Goal: Check status: Check status

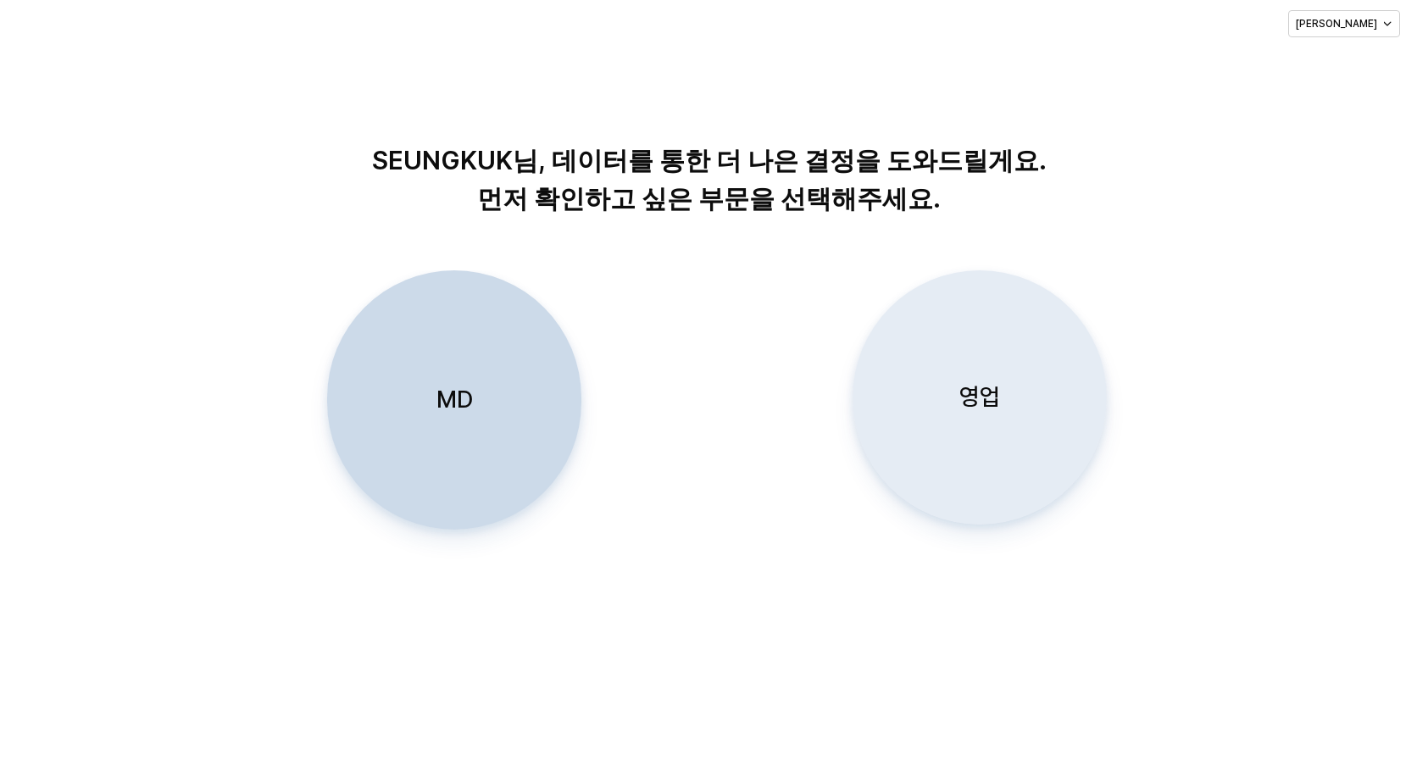
click at [974, 394] on p "영업" at bounding box center [979, 396] width 41 height 31
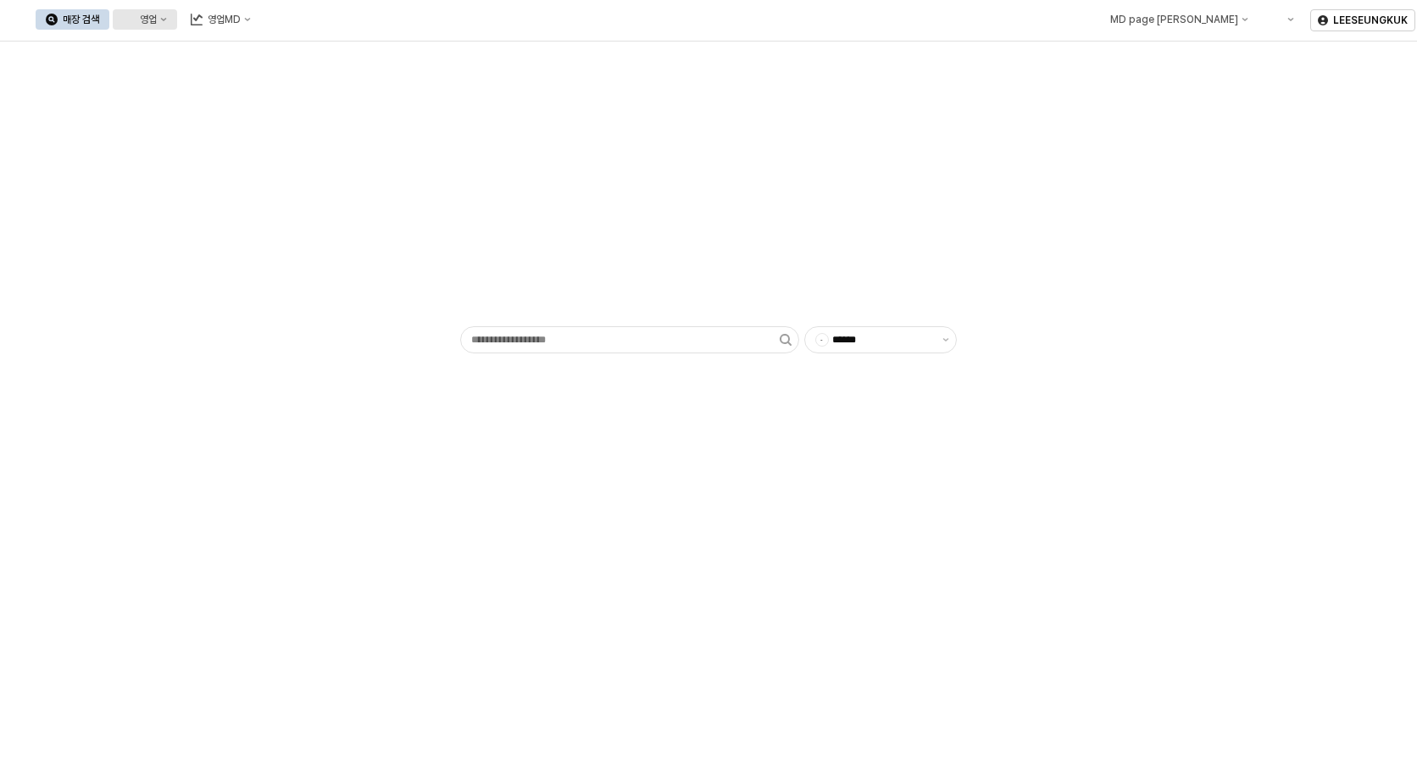
click at [157, 23] on div "영업" at bounding box center [148, 20] width 17 height 12
click at [336, 56] on div "목표매출 달성현황" at bounding box center [334, 51] width 90 height 14
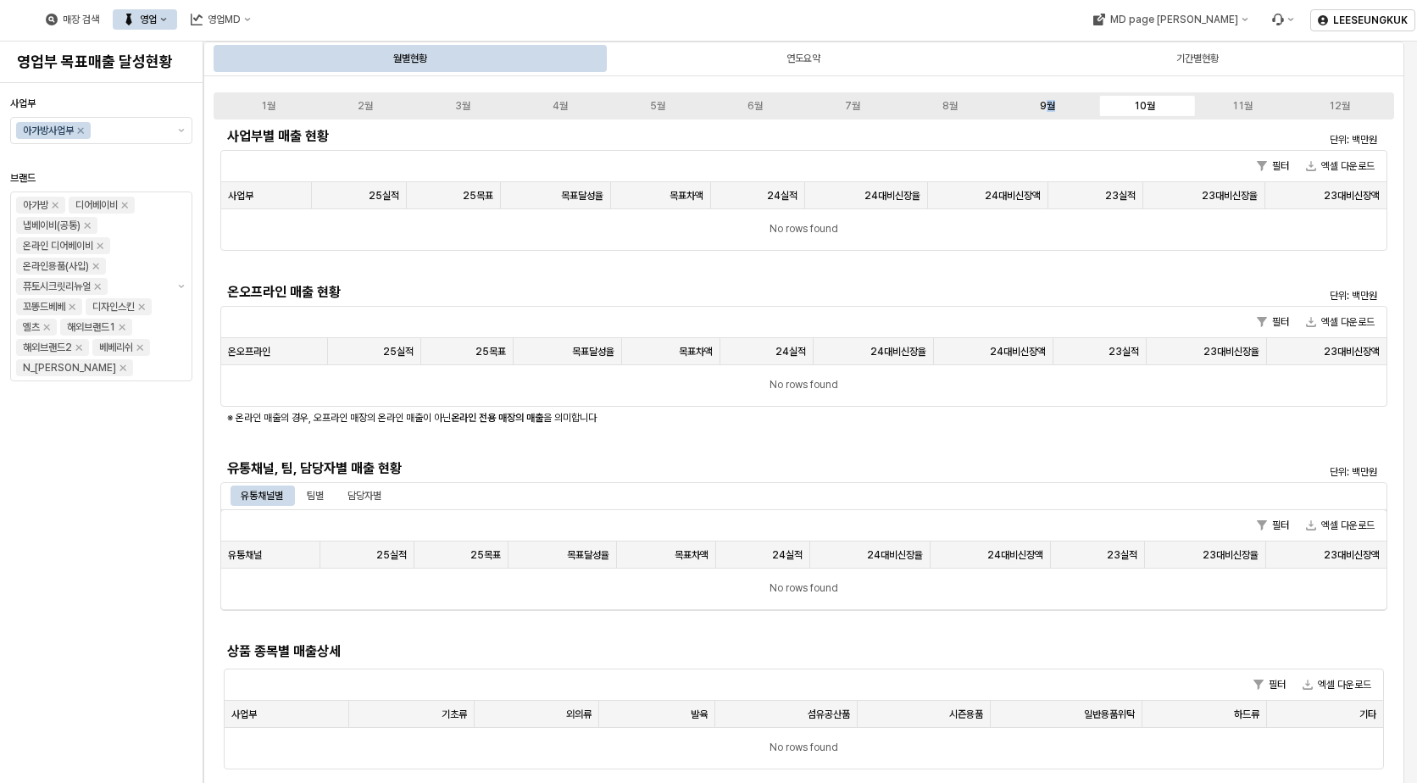
click at [1050, 100] on div "9월" at bounding box center [1047, 106] width 15 height 12
click at [1042, 106] on div "9월" at bounding box center [1047, 106] width 15 height 12
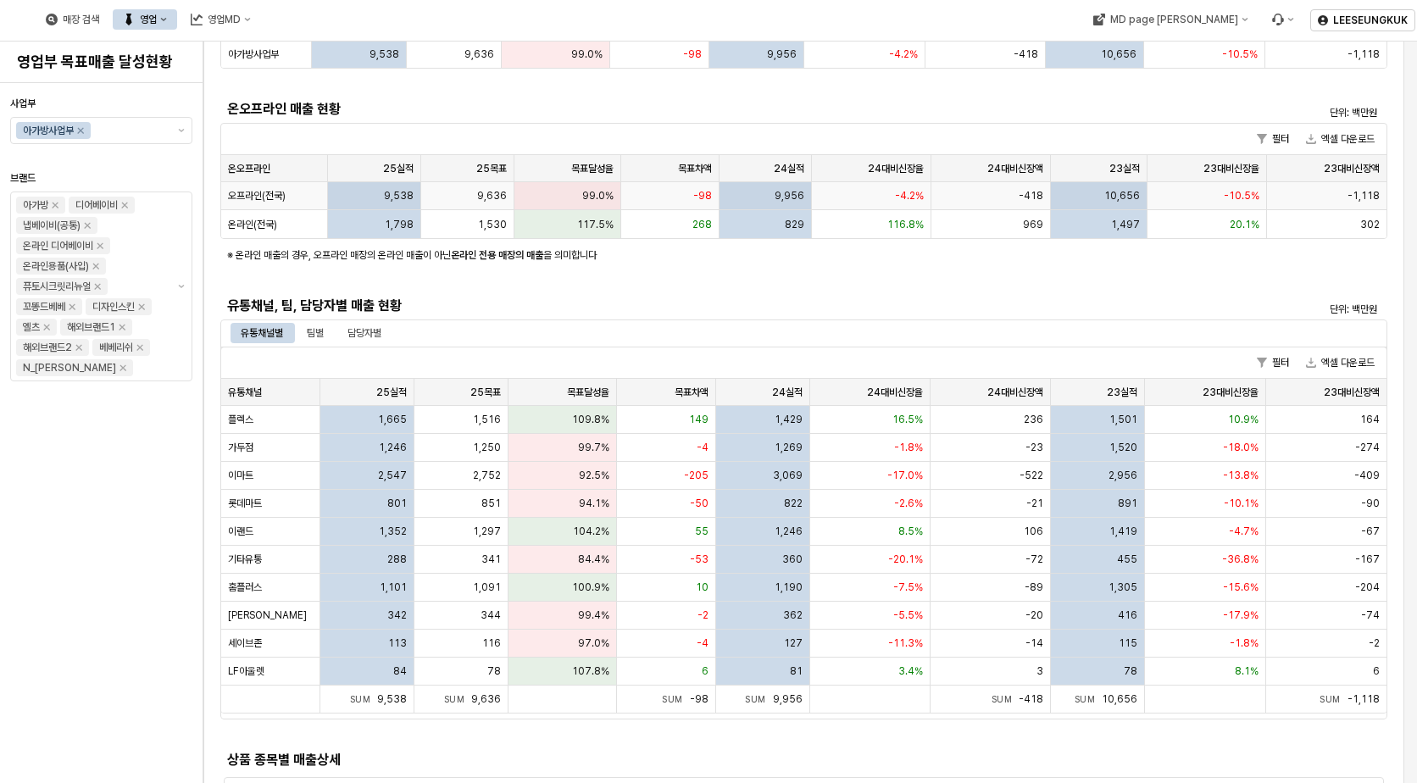
scroll to position [254, 0]
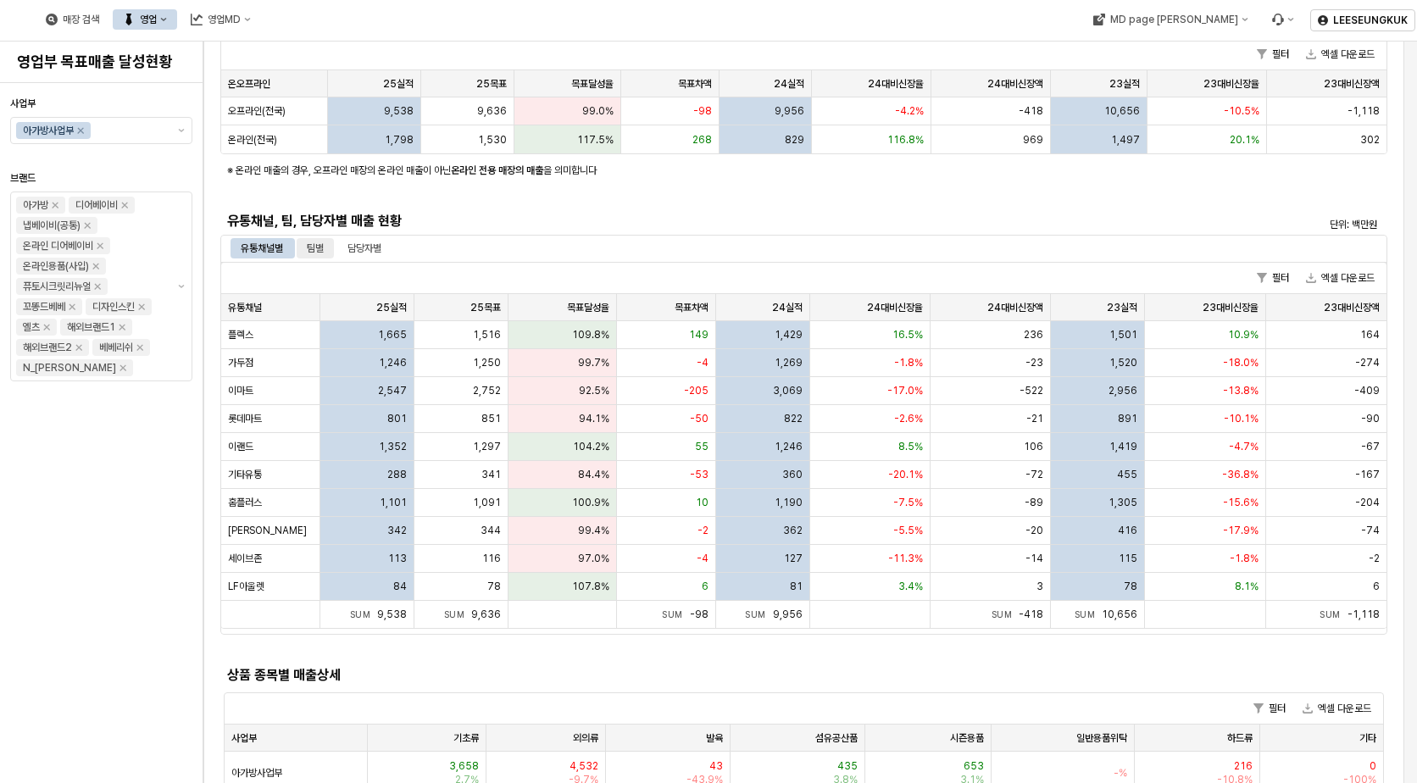
click at [313, 247] on div "팀별" at bounding box center [315, 248] width 17 height 20
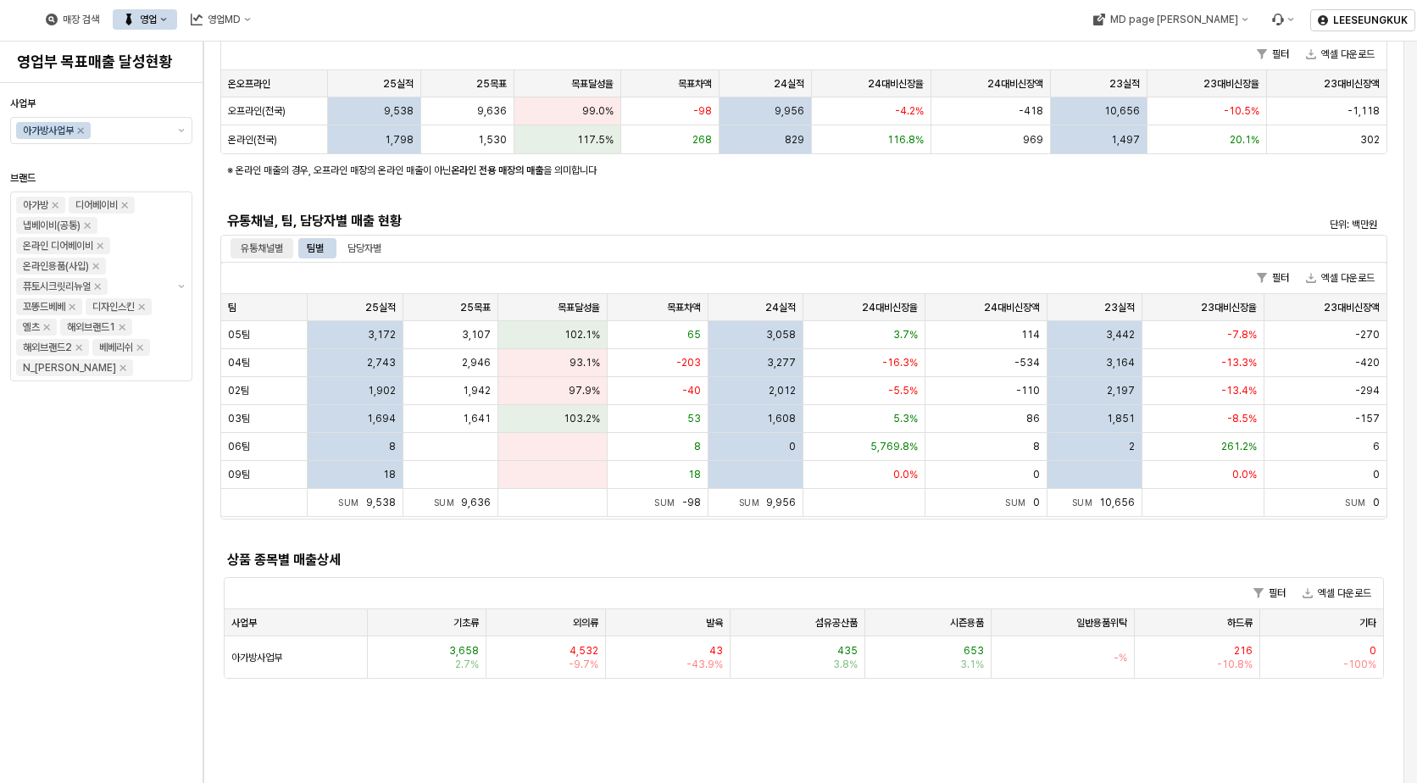
click at [262, 251] on div "유통채널별" at bounding box center [262, 248] width 42 height 20
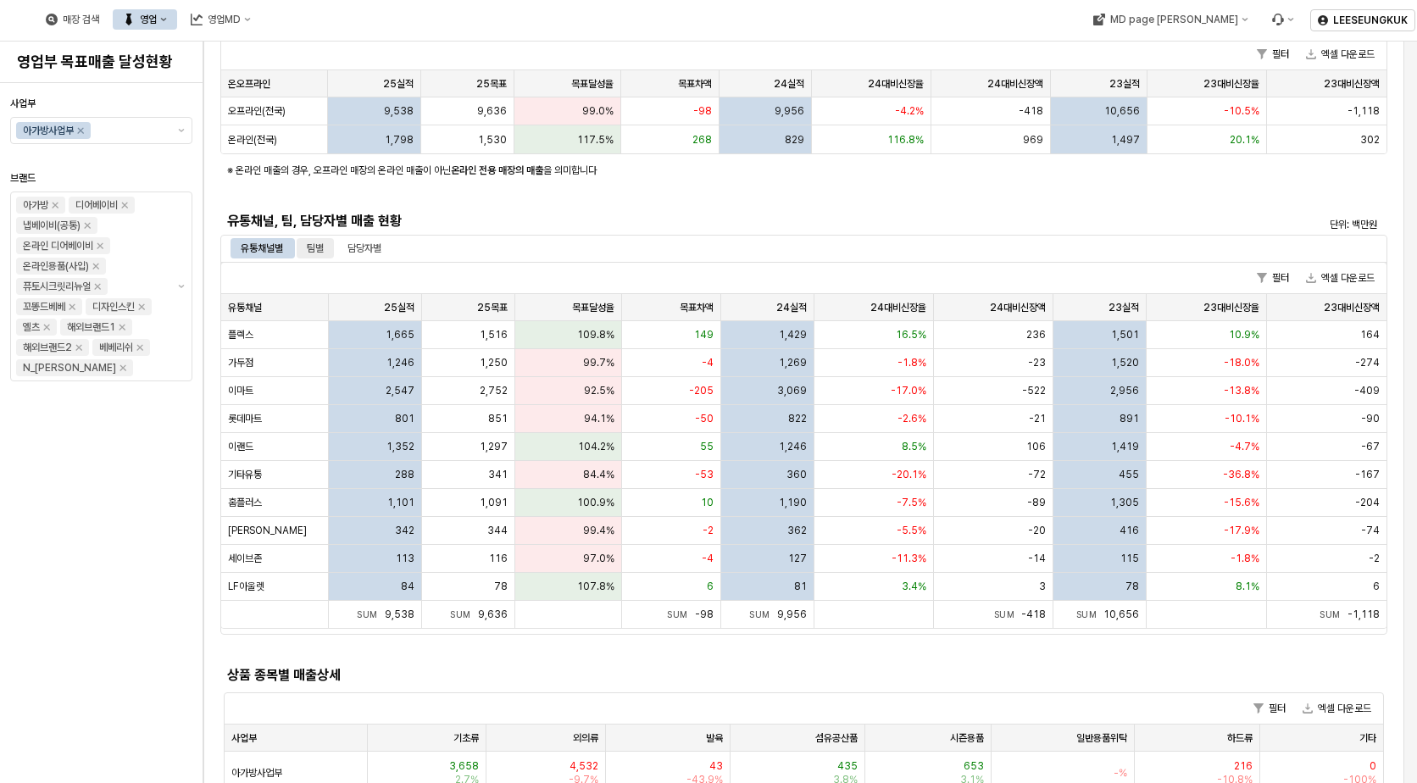
click at [317, 247] on div "팀별" at bounding box center [315, 248] width 17 height 20
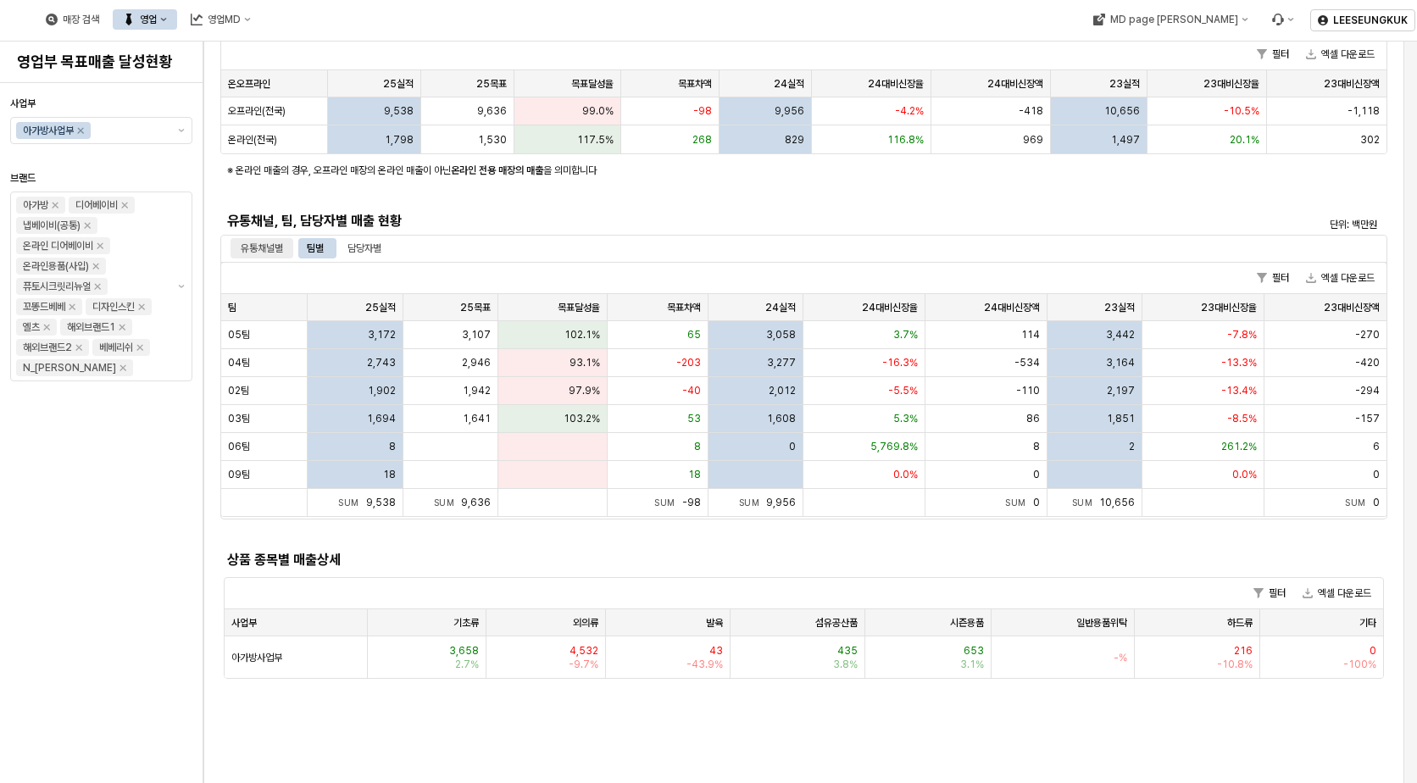
click at [263, 247] on div "유통채널별" at bounding box center [262, 248] width 42 height 20
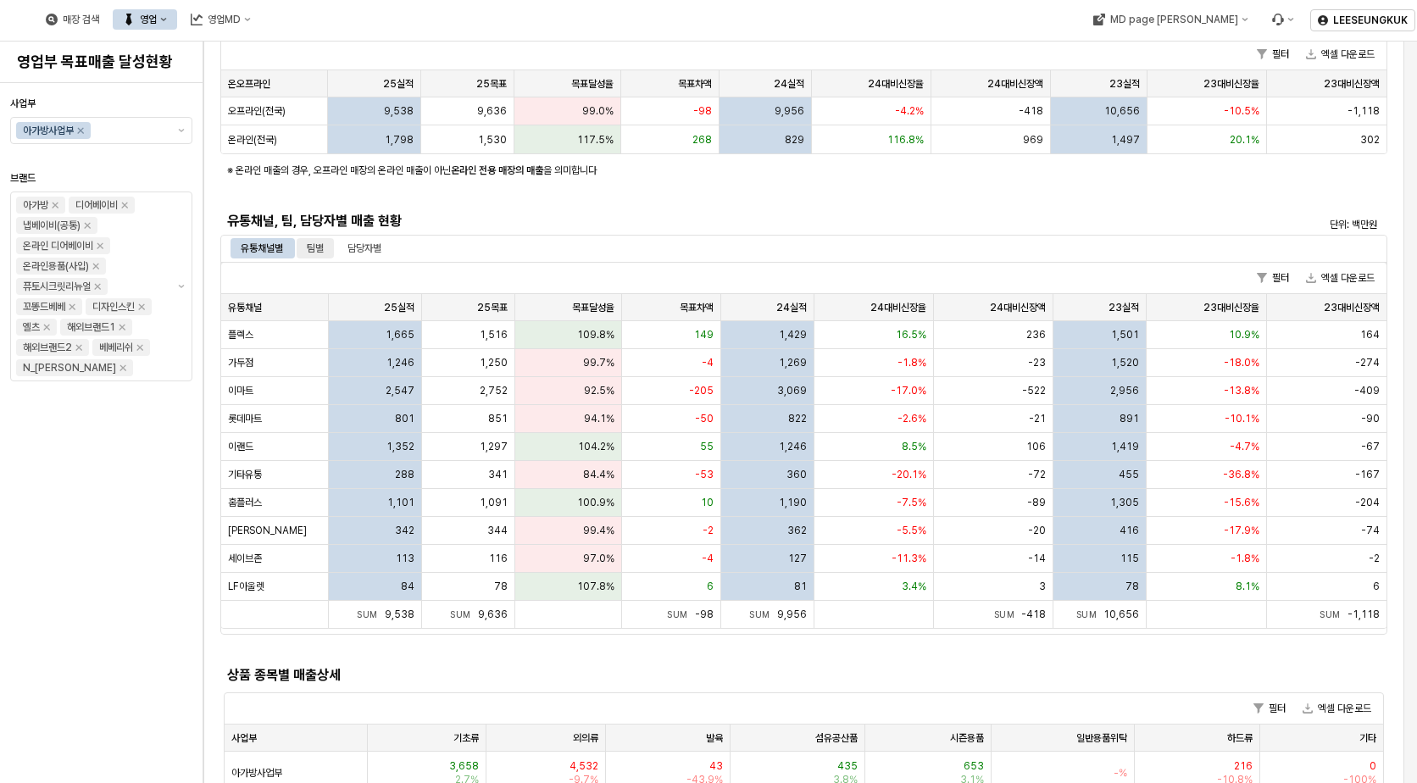
click at [324, 244] on div "팀별" at bounding box center [315, 248] width 17 height 20
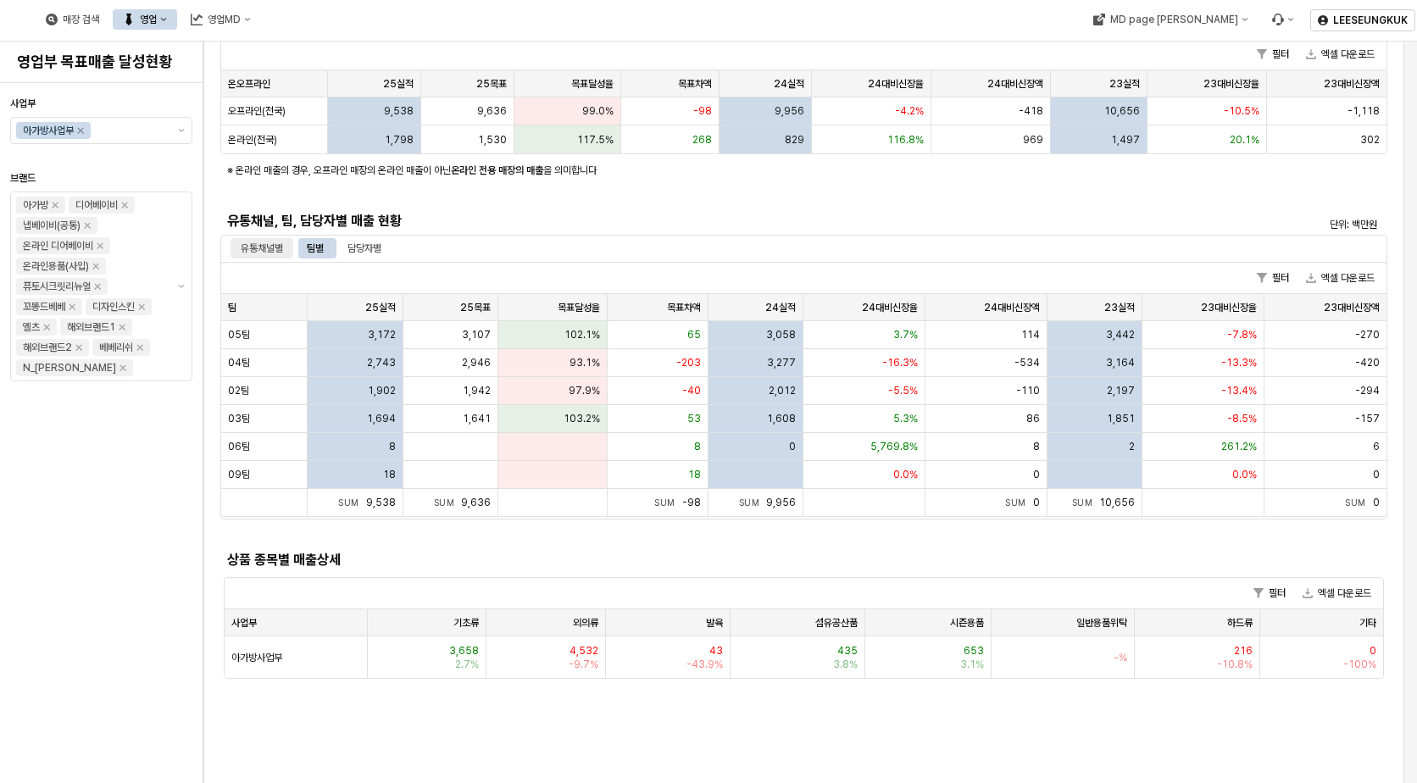
click at [252, 244] on div "유통채널별" at bounding box center [262, 248] width 42 height 20
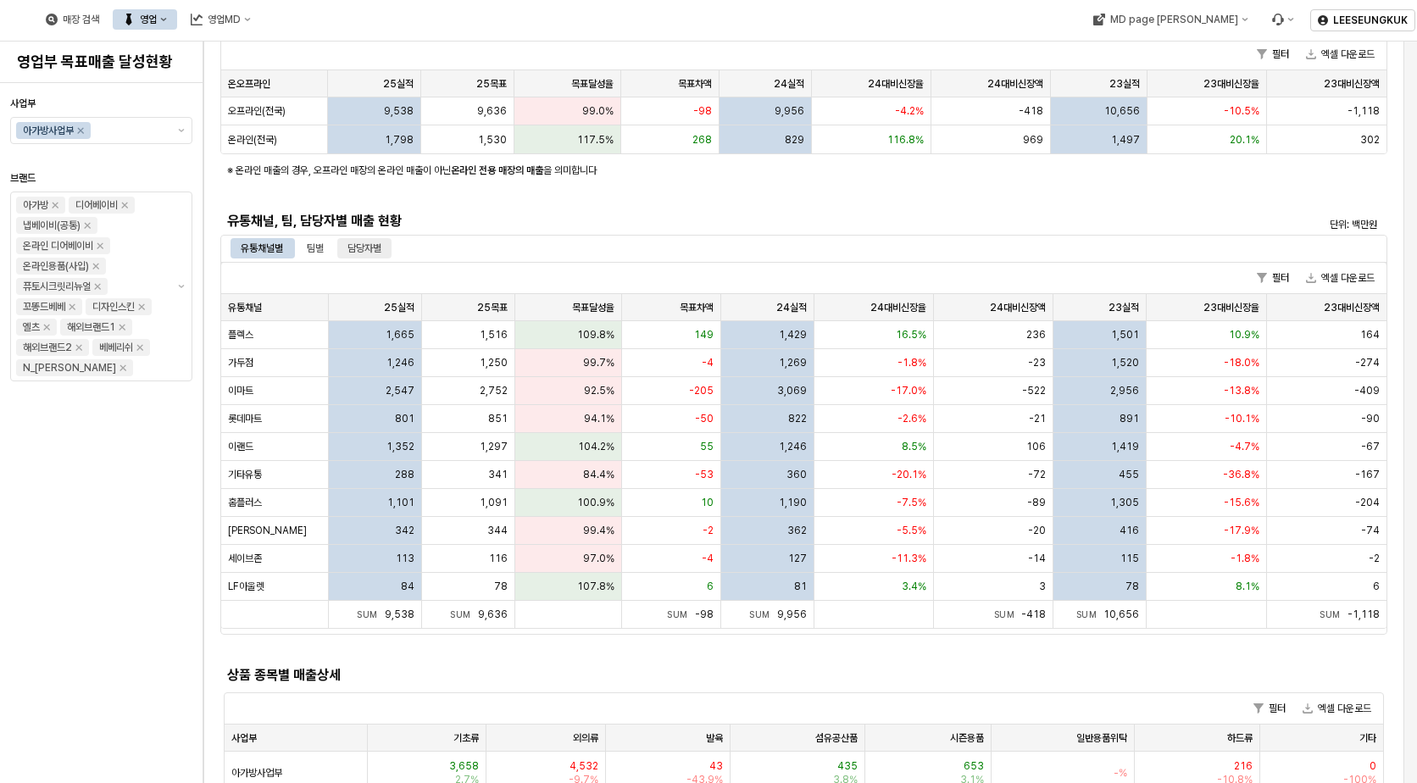
click at [369, 247] on div "담당자별" at bounding box center [364, 248] width 34 height 20
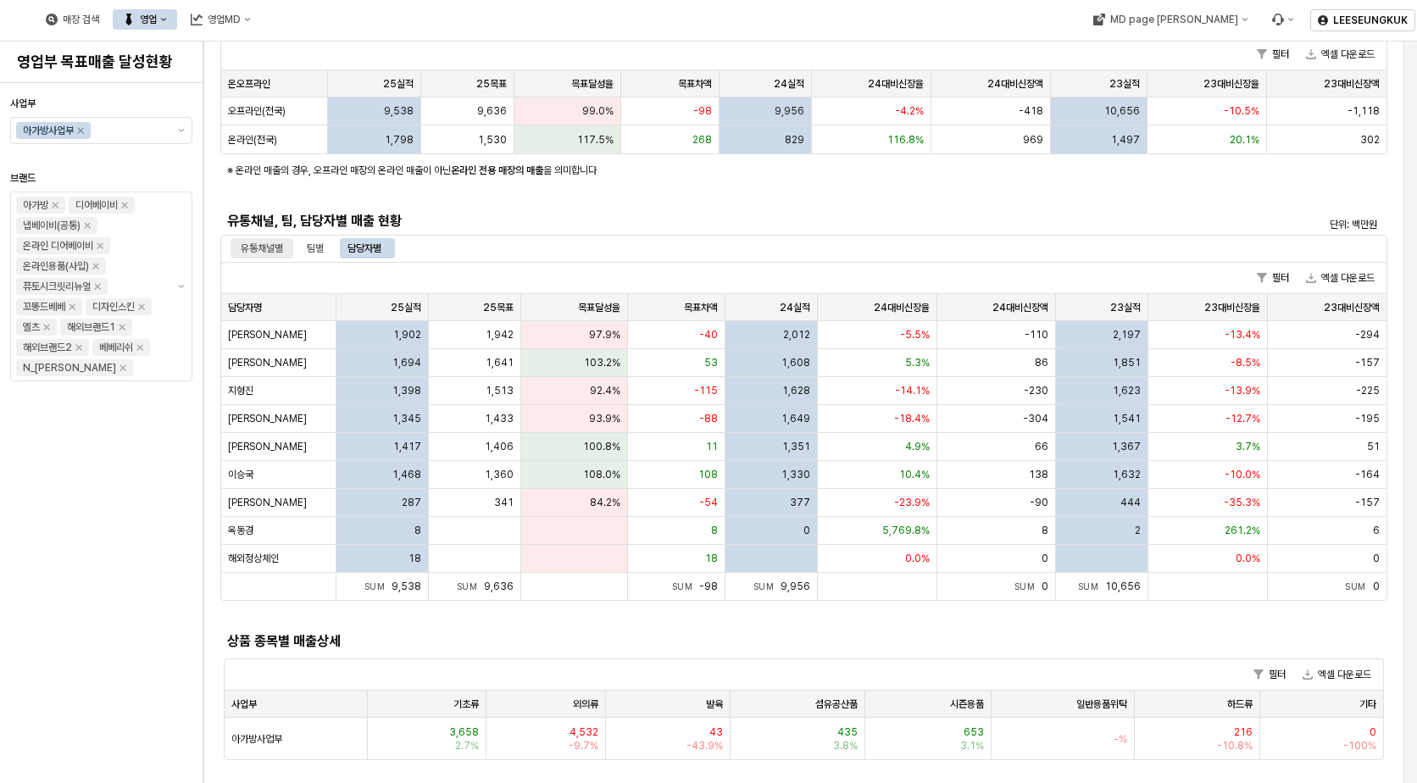
click at [267, 250] on div "유통채널별" at bounding box center [262, 248] width 42 height 20
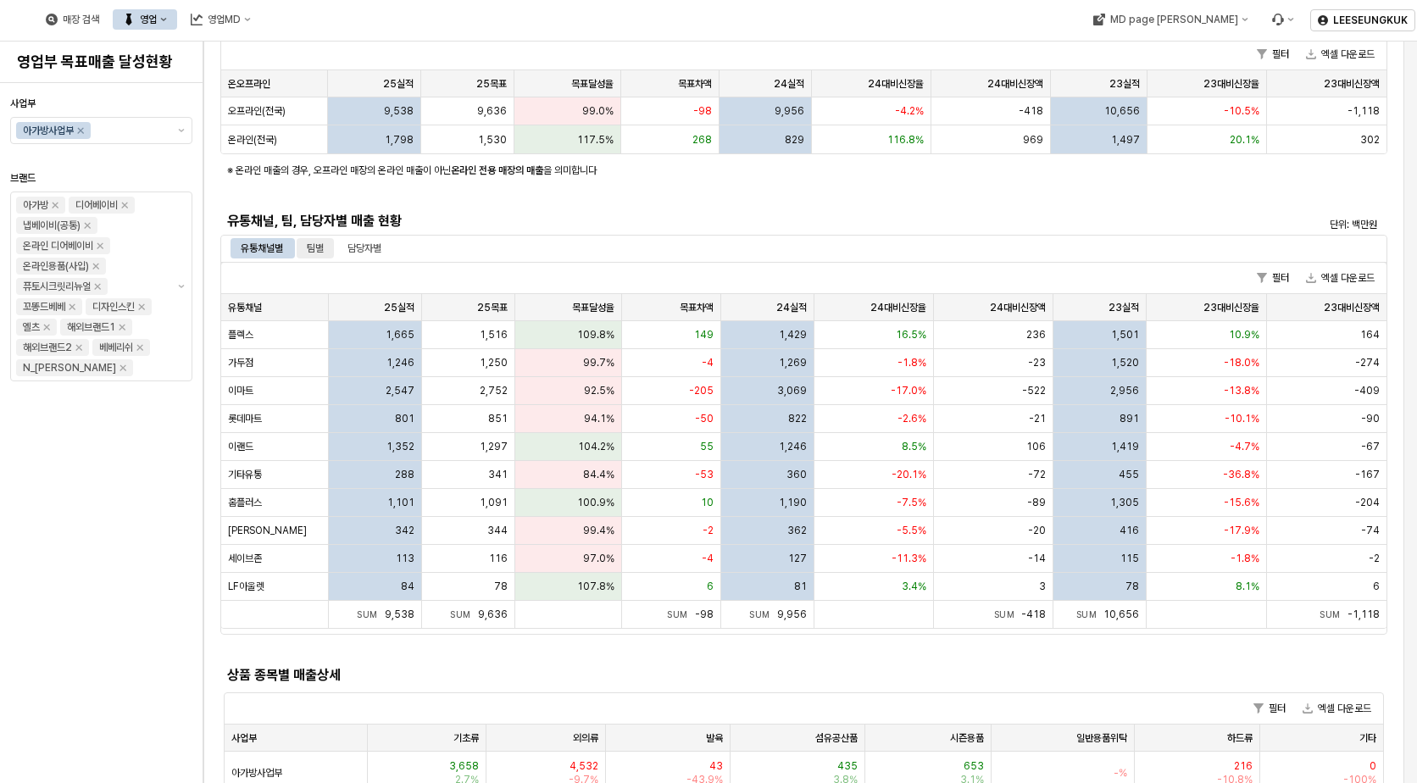
click at [324, 248] on div "팀별" at bounding box center [315, 248] width 17 height 20
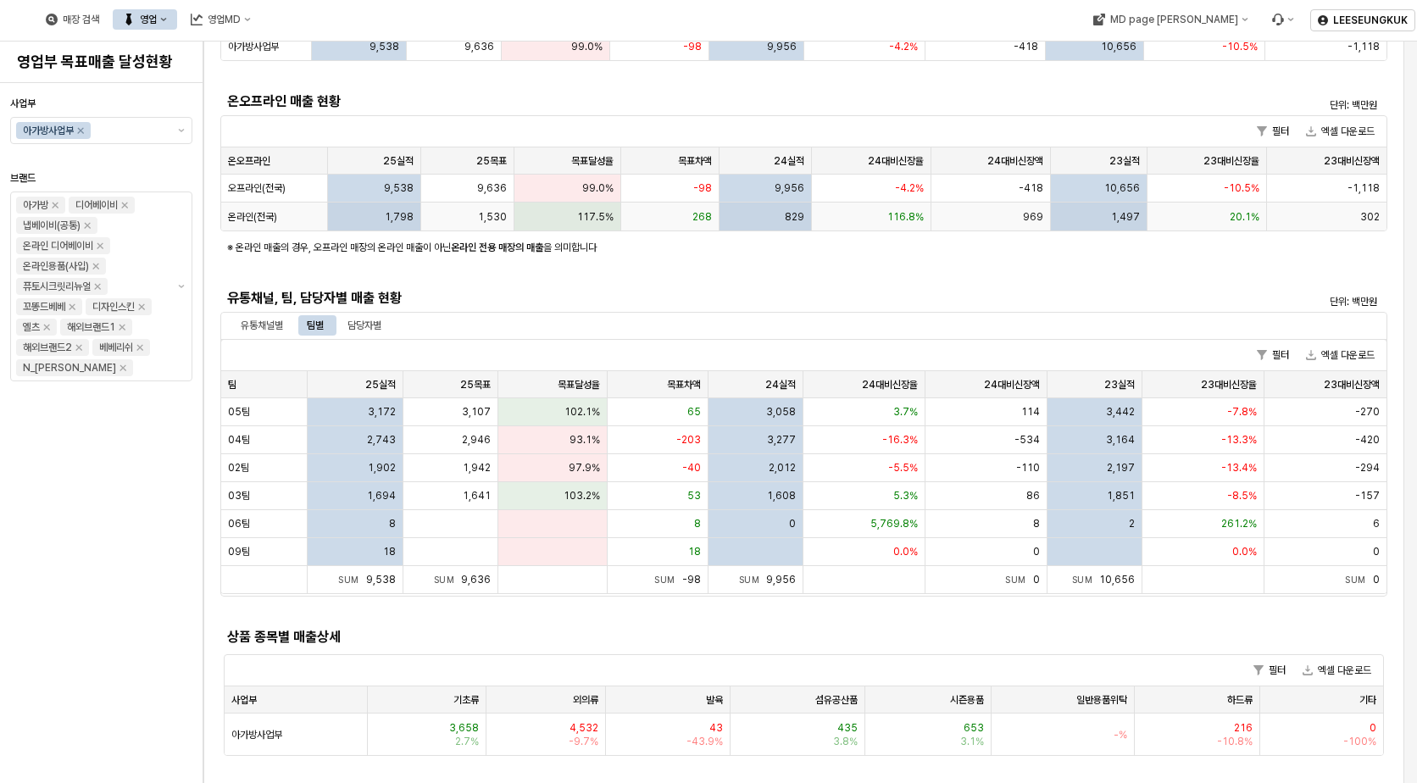
scroll to position [0, 0]
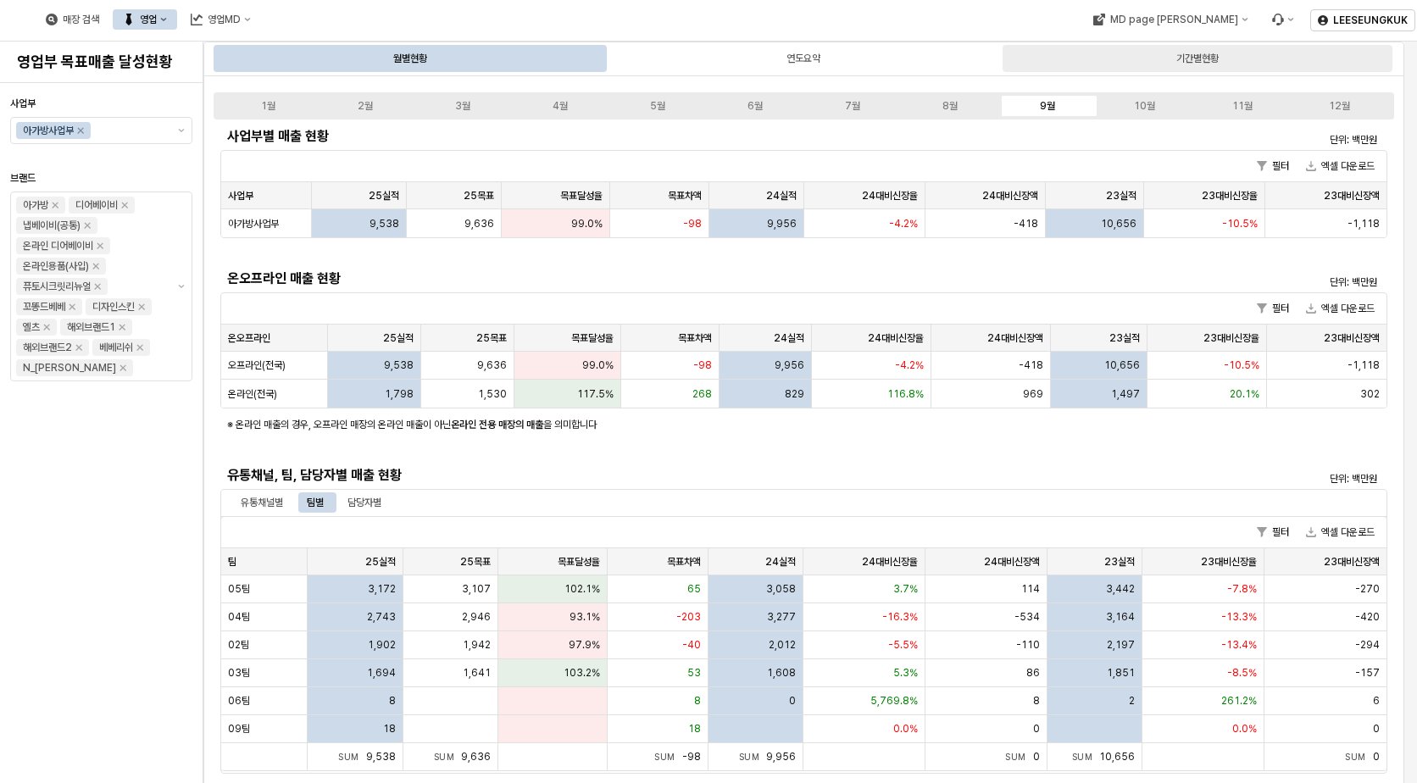
click at [1164, 62] on div "기간별현황" at bounding box center [1197, 58] width 390 height 27
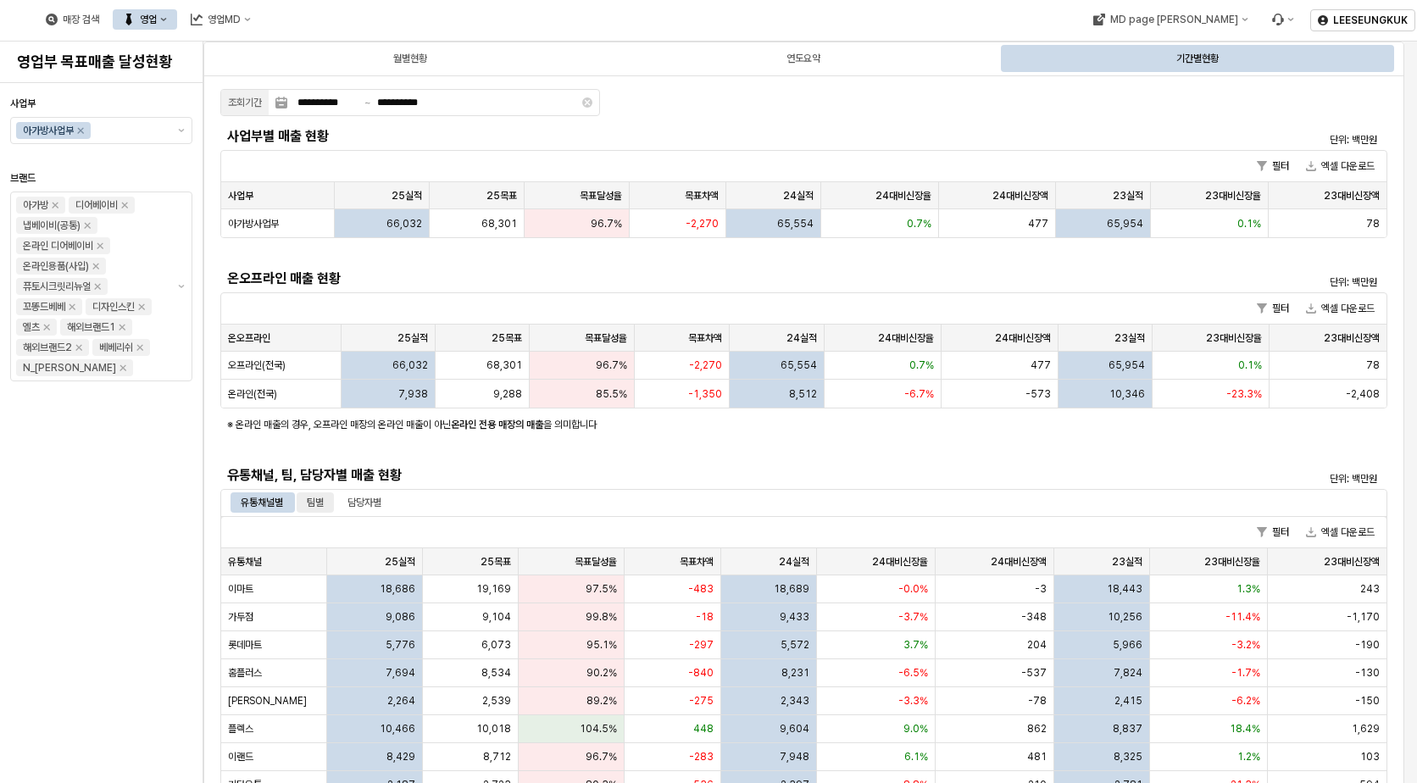
click at [324, 504] on div "팀별" at bounding box center [315, 502] width 17 height 20
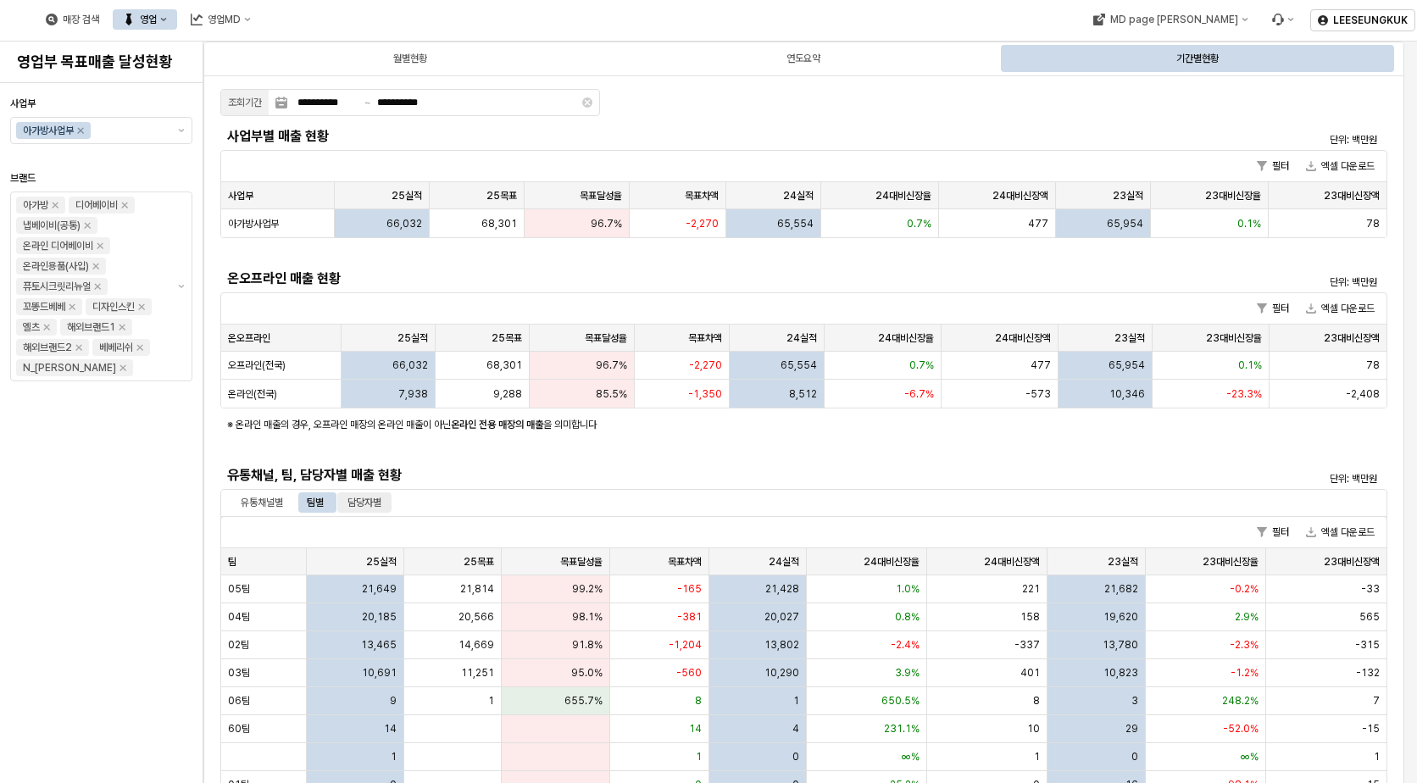
click at [373, 497] on div "담당자별" at bounding box center [364, 502] width 34 height 20
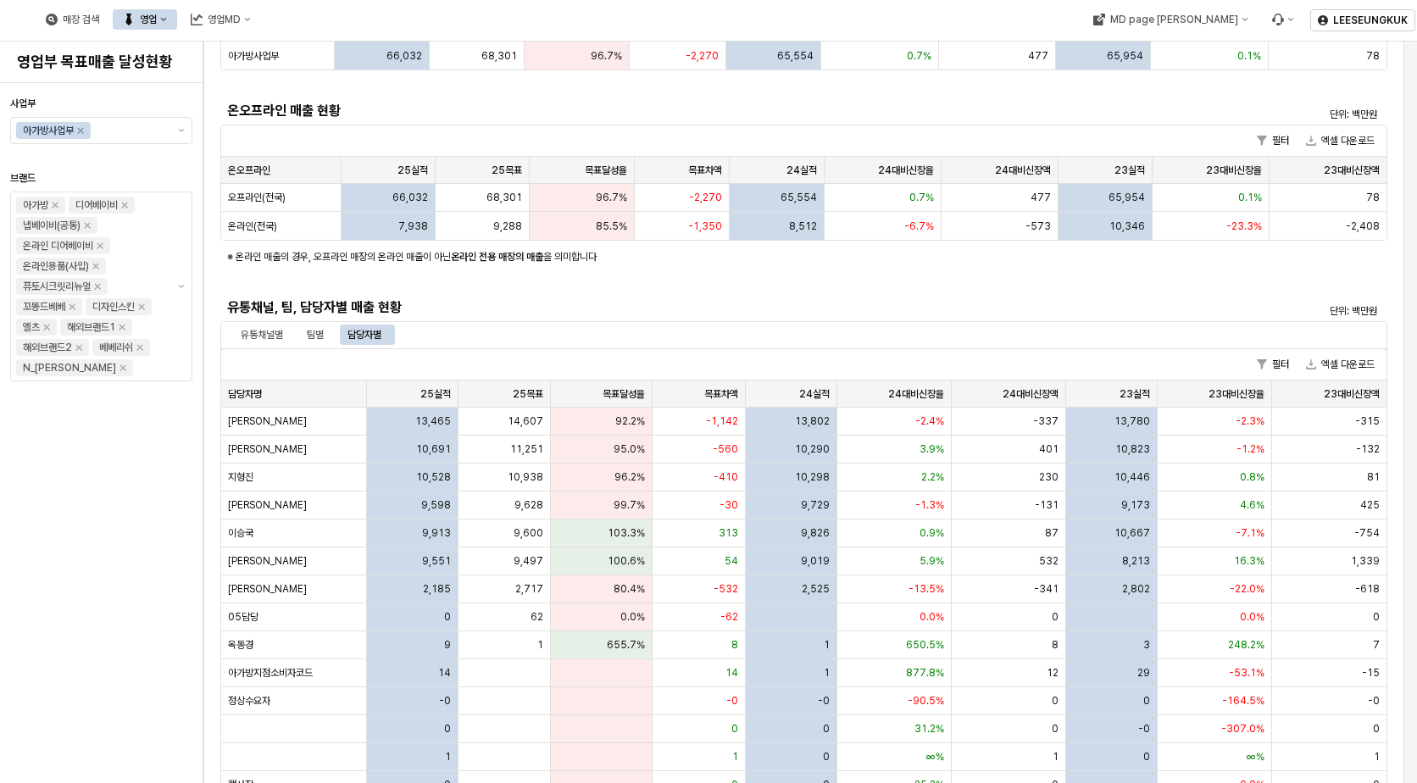
scroll to position [169, 0]
click at [302, 327] on div "팀별" at bounding box center [315, 333] width 37 height 20
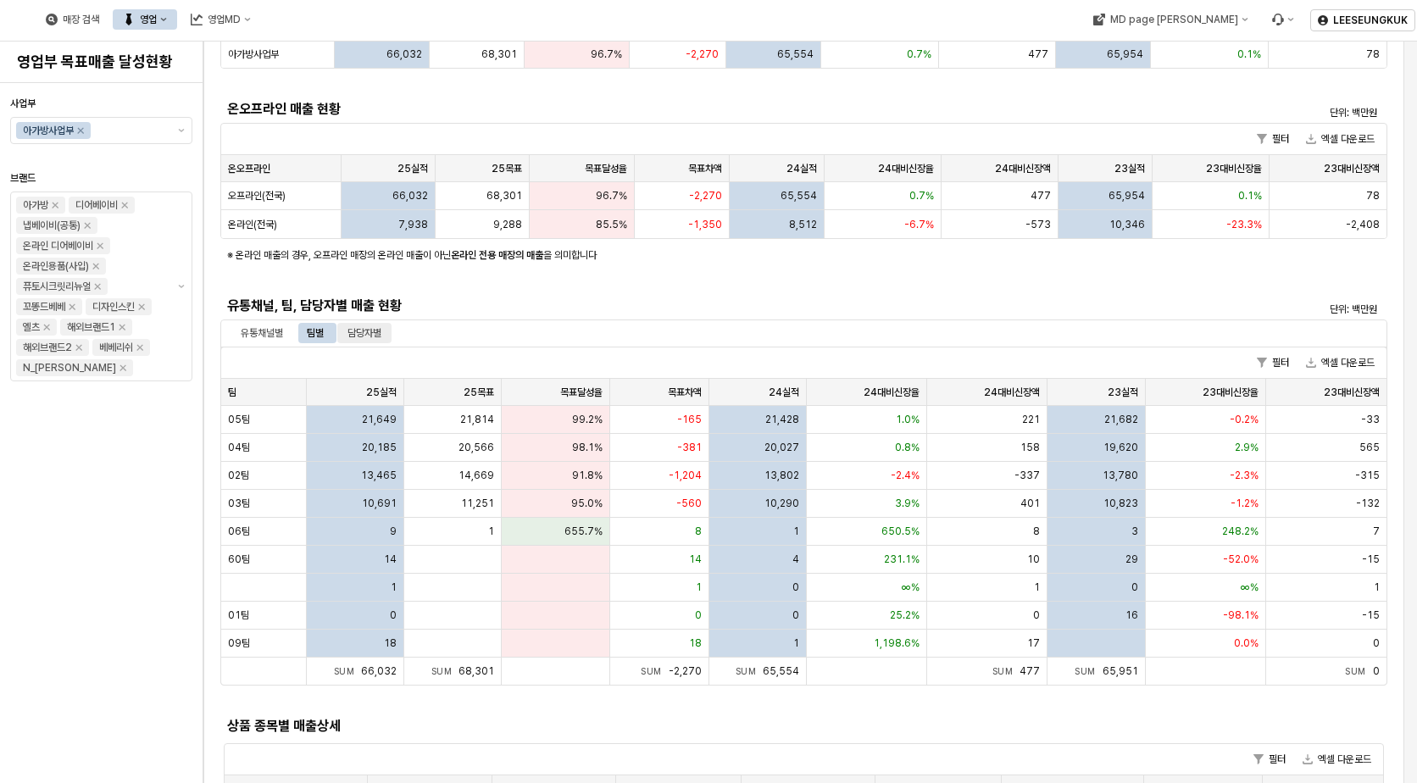
click at [351, 334] on div "담당자별" at bounding box center [364, 333] width 34 height 20
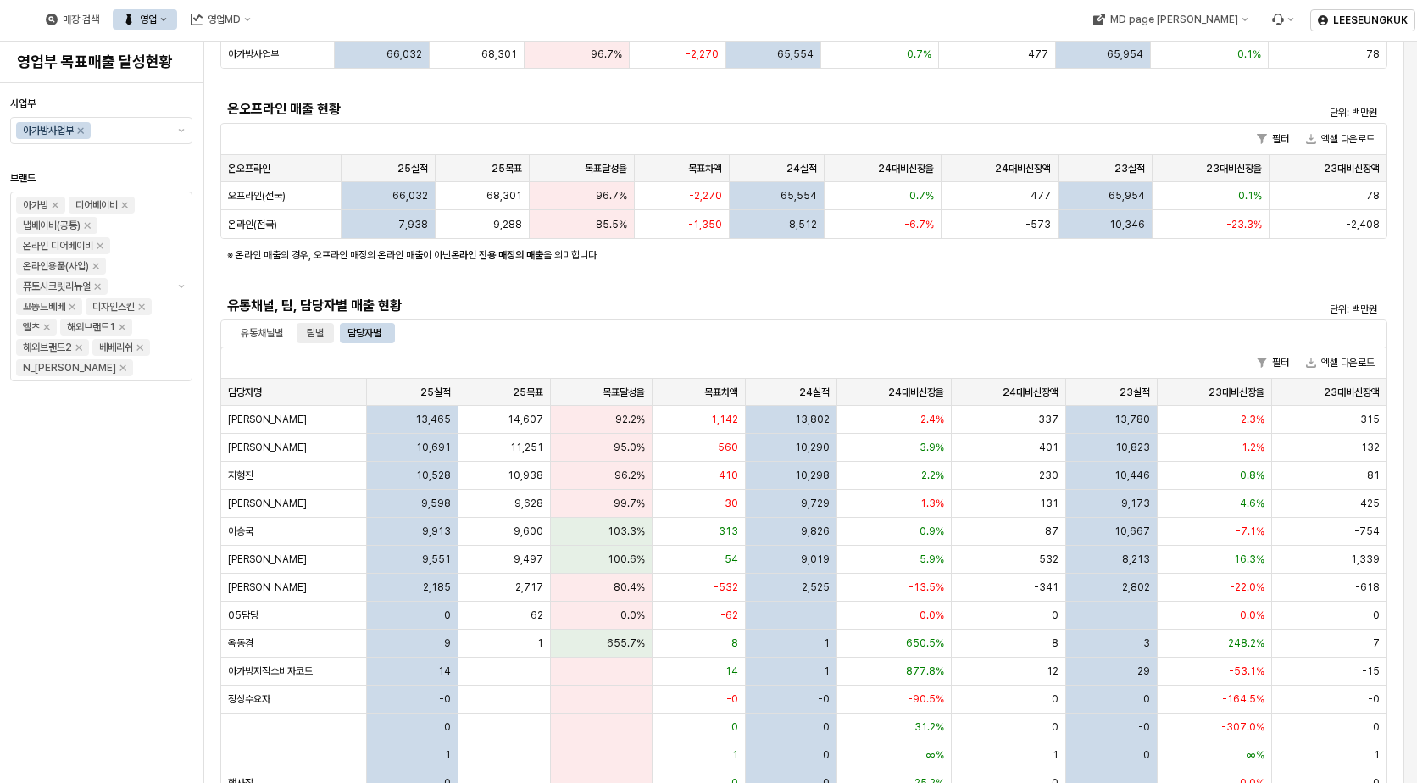
click at [304, 333] on div "팀별" at bounding box center [315, 333] width 37 height 20
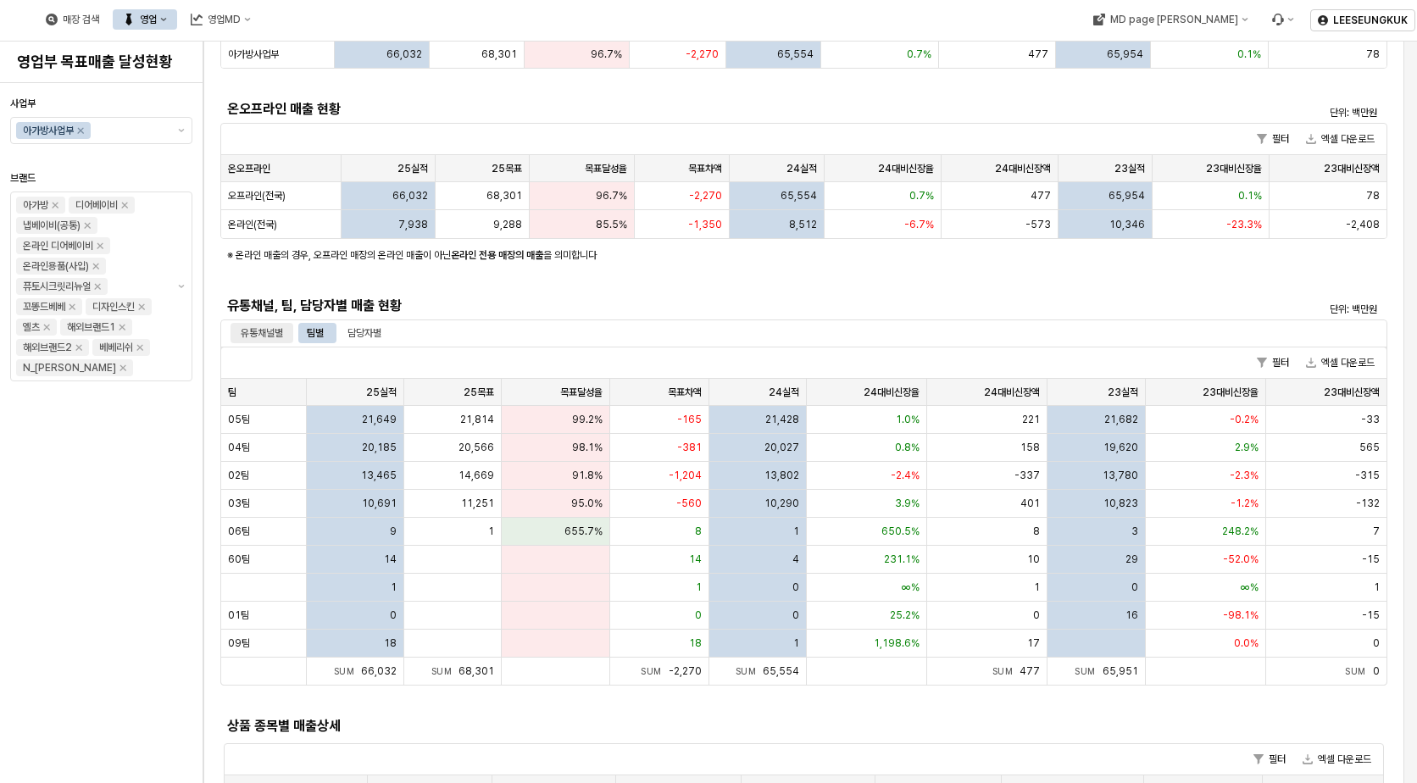
click at [250, 338] on div "유통채널별" at bounding box center [262, 333] width 42 height 20
